Goal: Find specific page/section: Find specific page/section

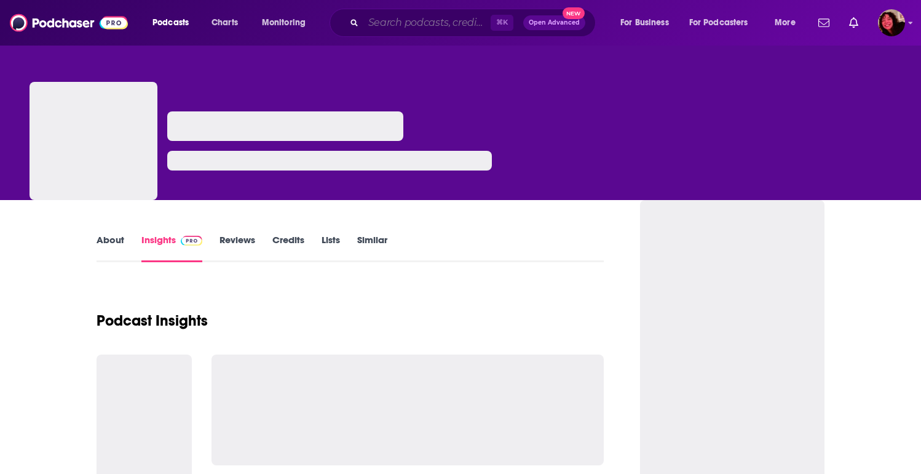
click at [368, 15] on input "Search podcasts, credits, & more..." at bounding box center [426, 23] width 127 height 20
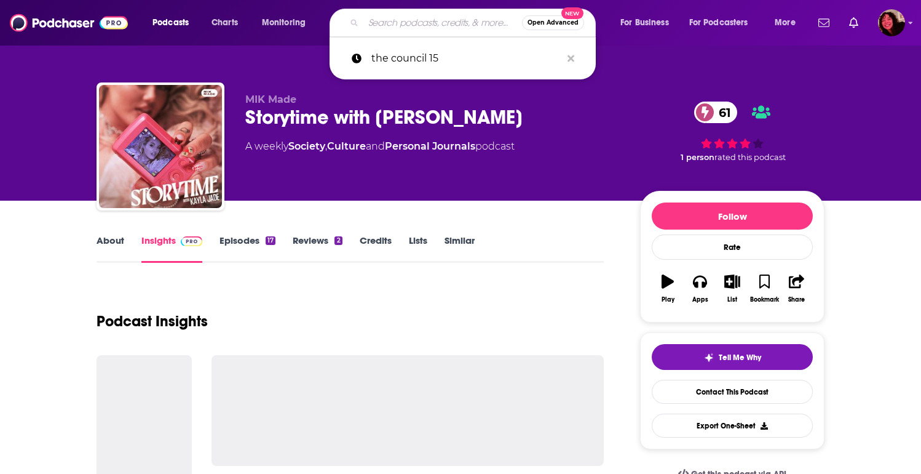
paste input "Quick Question with [PERSON_NAME] and [PERSON_NAME]"
type input "Quick Question with [PERSON_NAME] and [PERSON_NAME]"
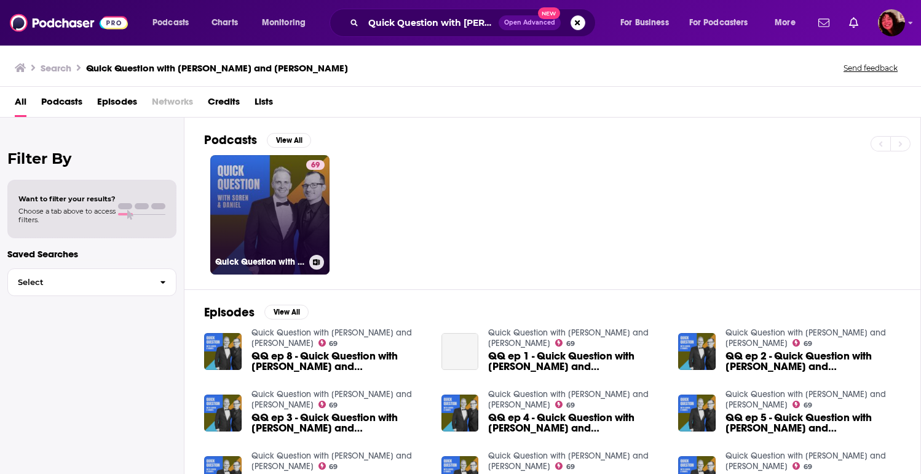
click at [278, 203] on link "69 Quick Question with [PERSON_NAME] and [PERSON_NAME]" at bounding box center [269, 214] width 119 height 119
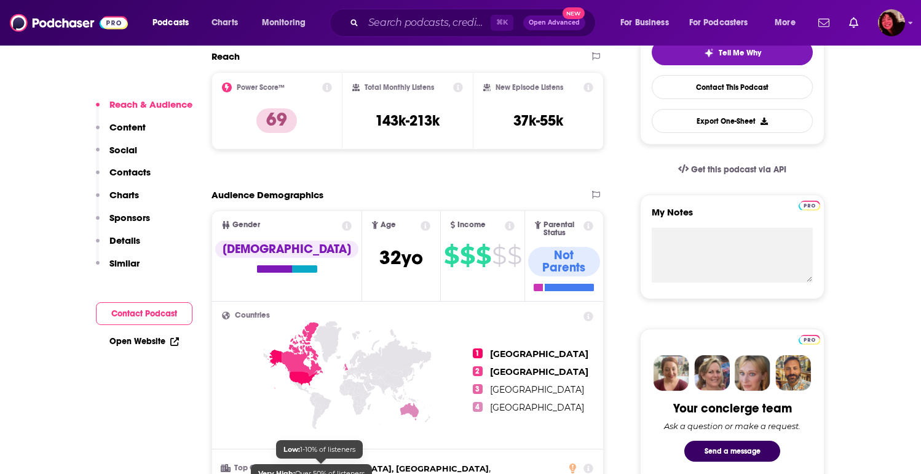
scroll to position [265, 0]
